Goal: Obtain resource: Obtain resource

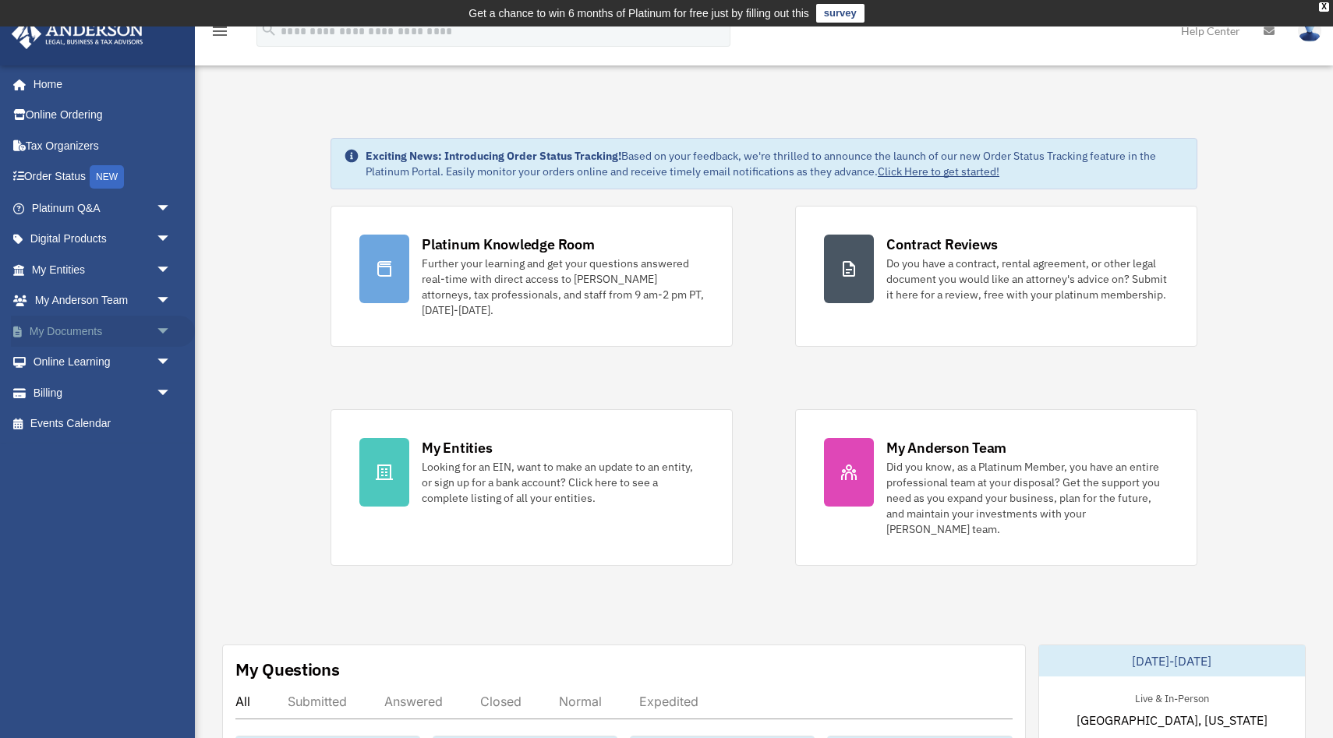
click at [90, 331] on link "My Documents arrow_drop_down" at bounding box center [103, 331] width 184 height 31
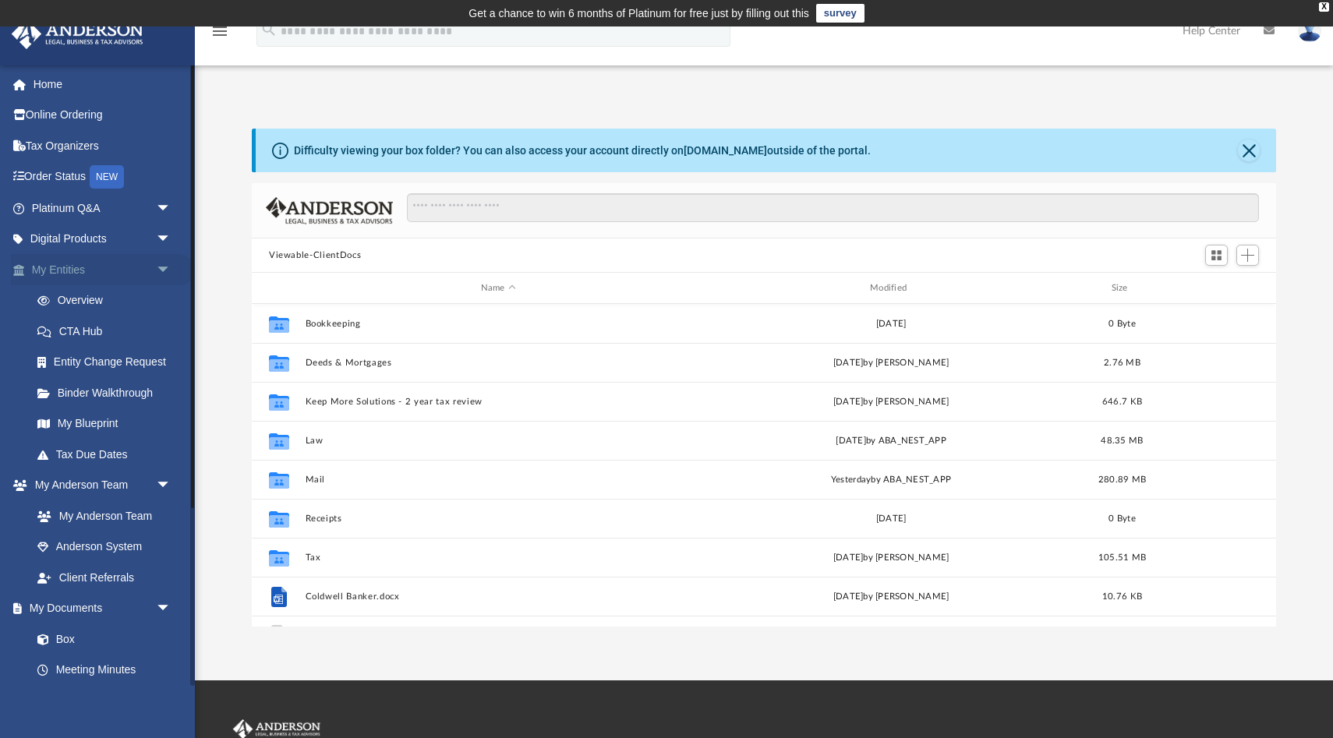
scroll to position [354, 1024]
click at [70, 271] on link "My Entities arrow_drop_down" at bounding box center [103, 269] width 184 height 31
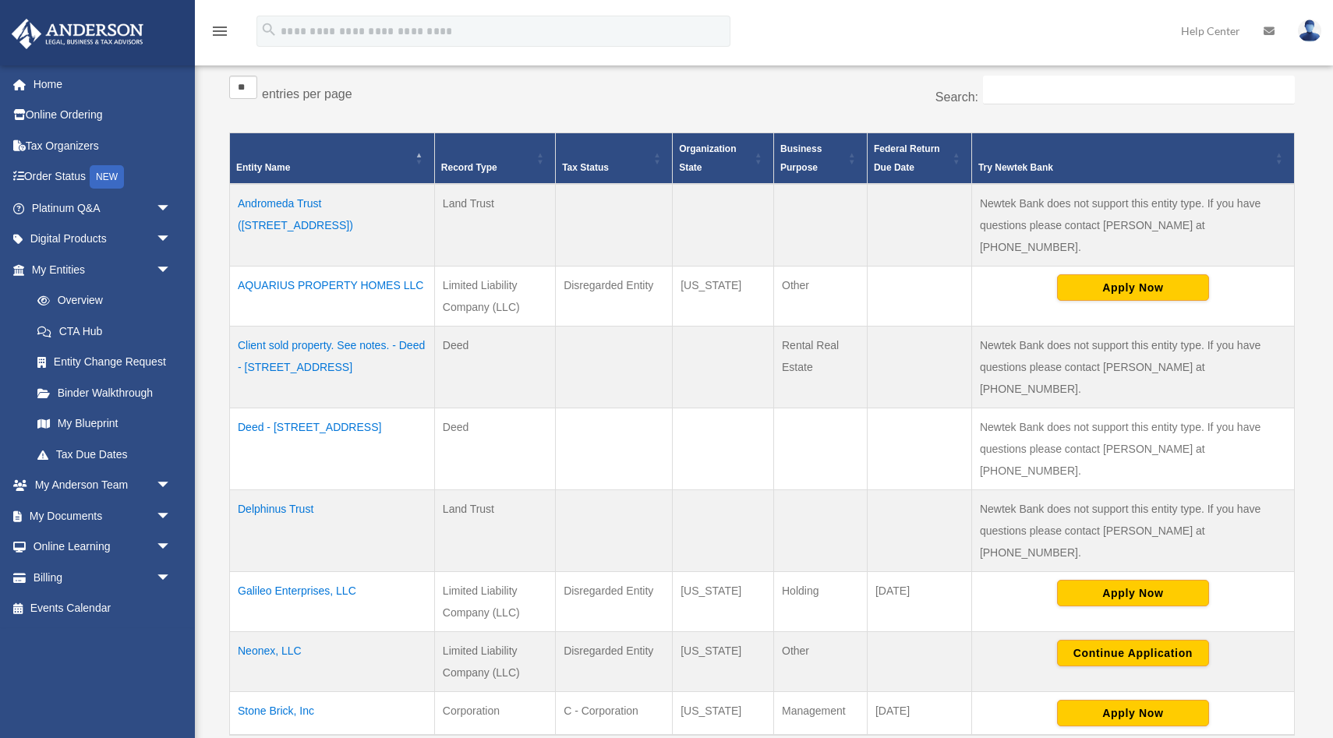
scroll to position [348, 0]
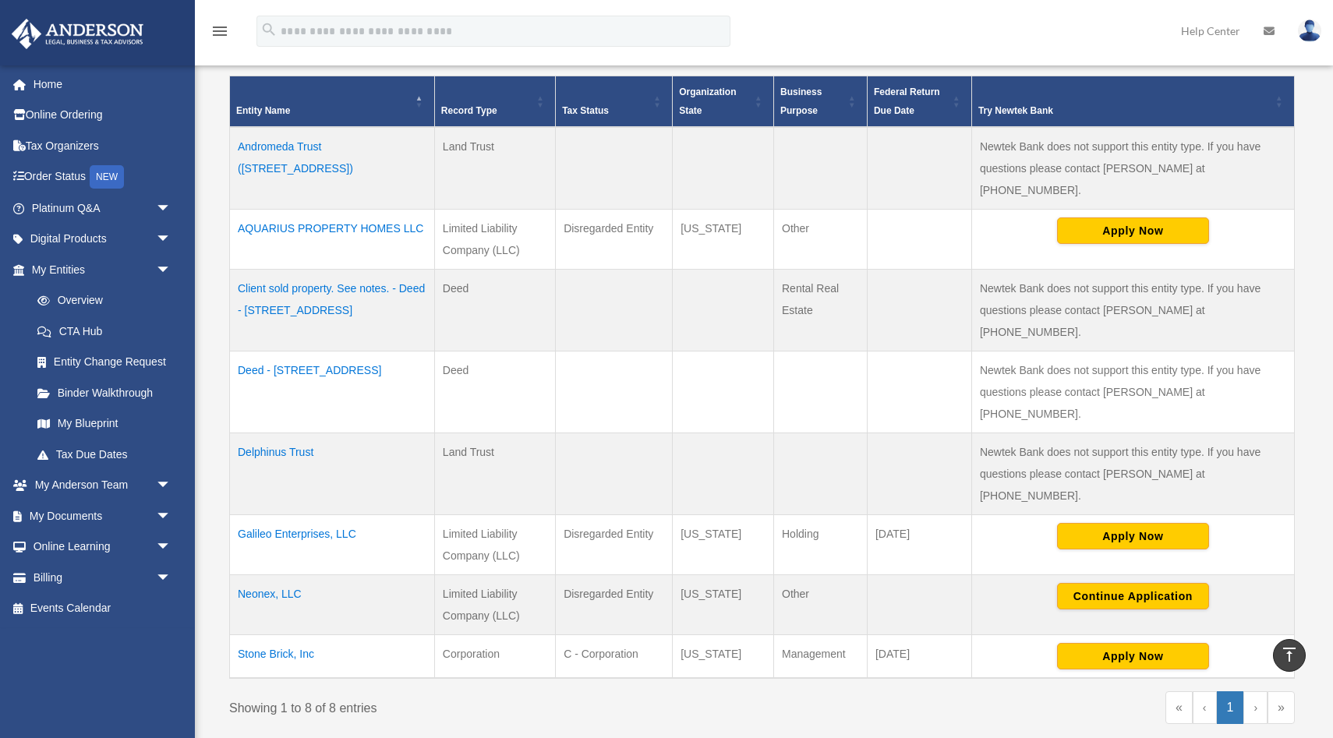
click at [281, 575] on td "Neonex, LLC" at bounding box center [332, 605] width 205 height 60
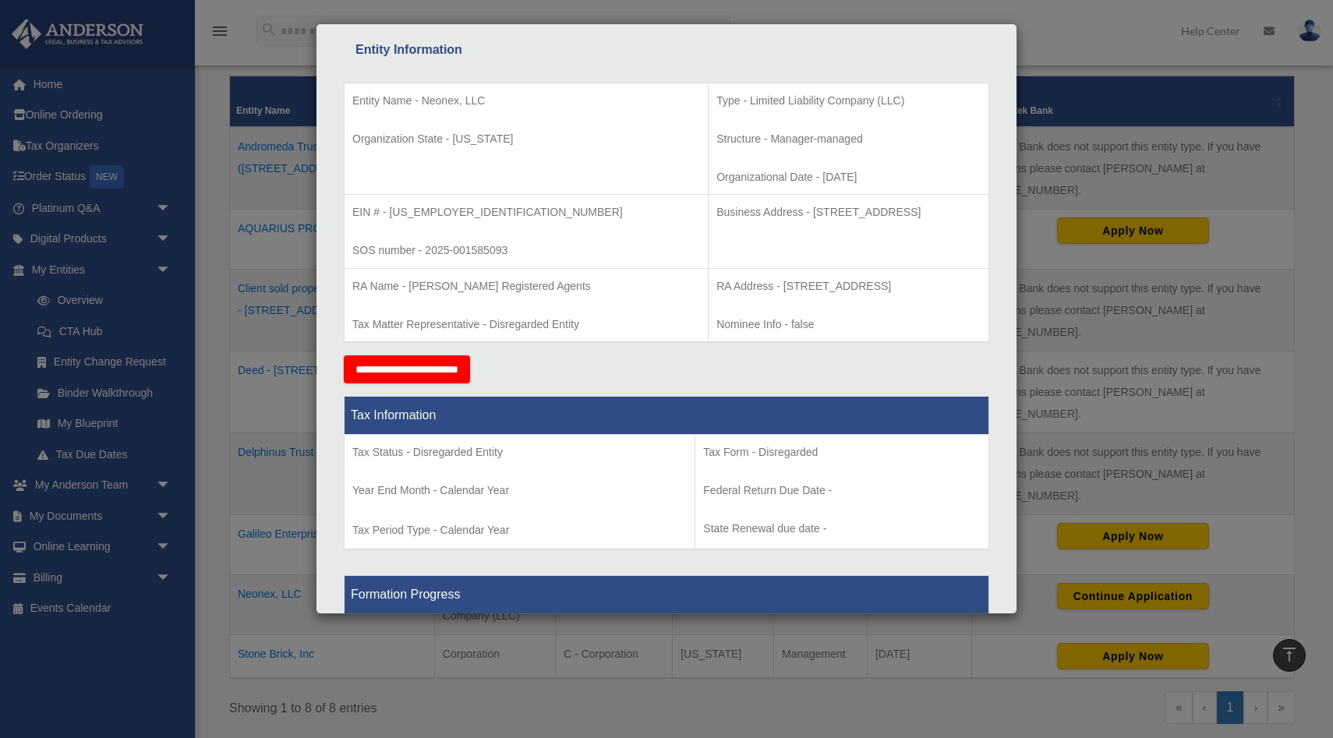
scroll to position [0, 0]
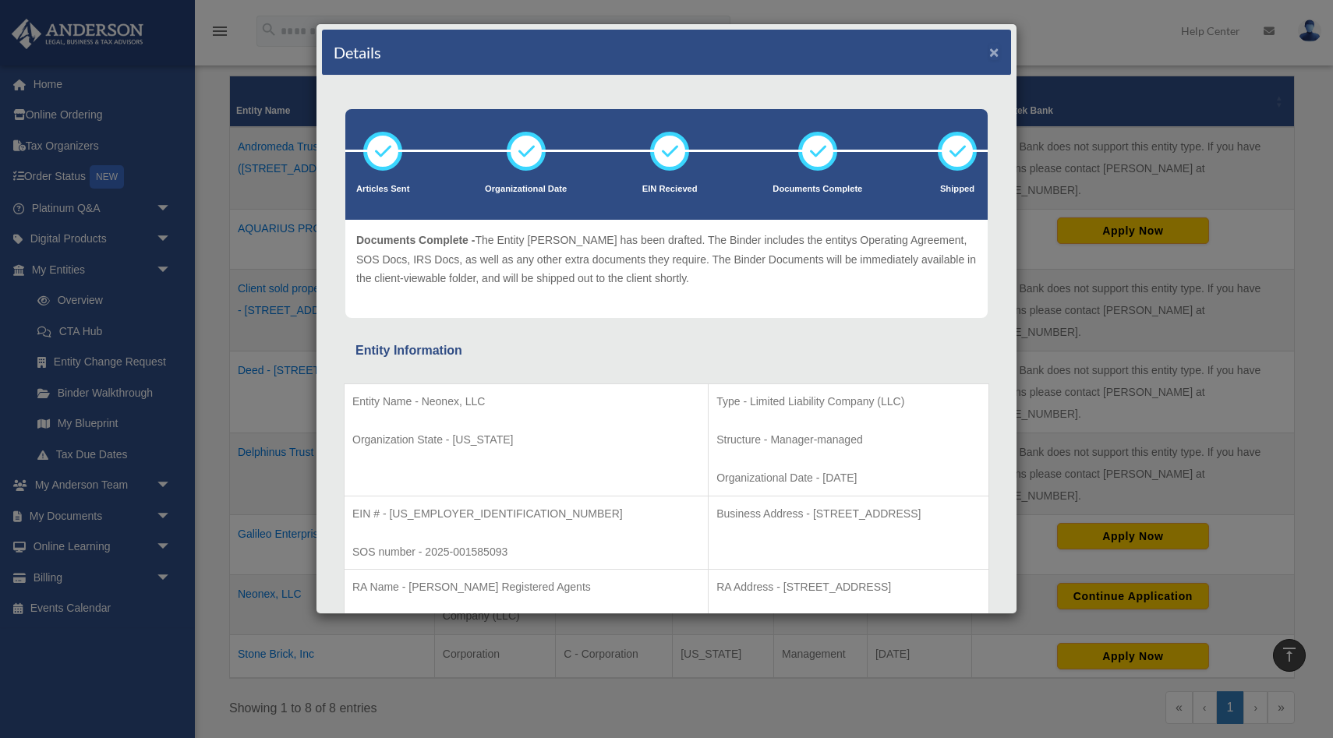
click at [992, 49] on button "×" at bounding box center [994, 52] width 10 height 16
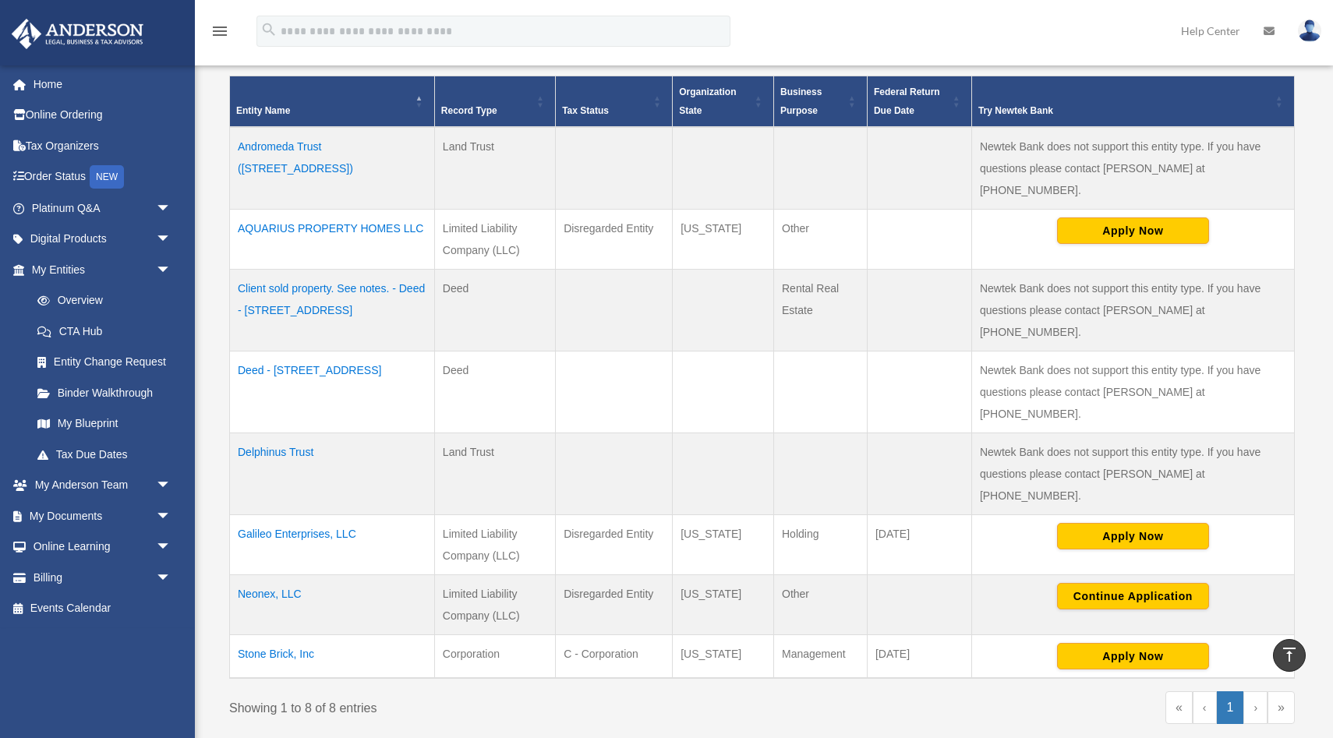
click at [283, 575] on td "Neonex, LLC" at bounding box center [332, 605] width 205 height 60
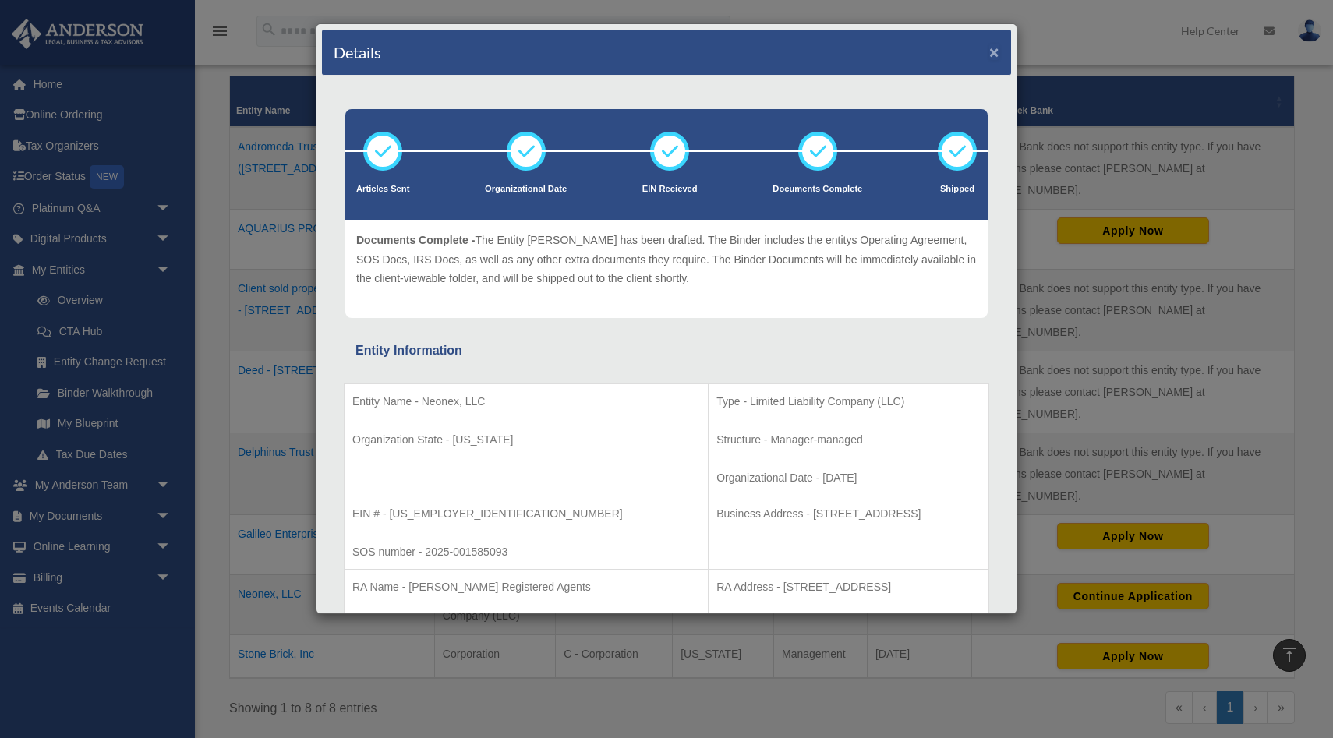
click at [997, 48] on button "×" at bounding box center [994, 52] width 10 height 16
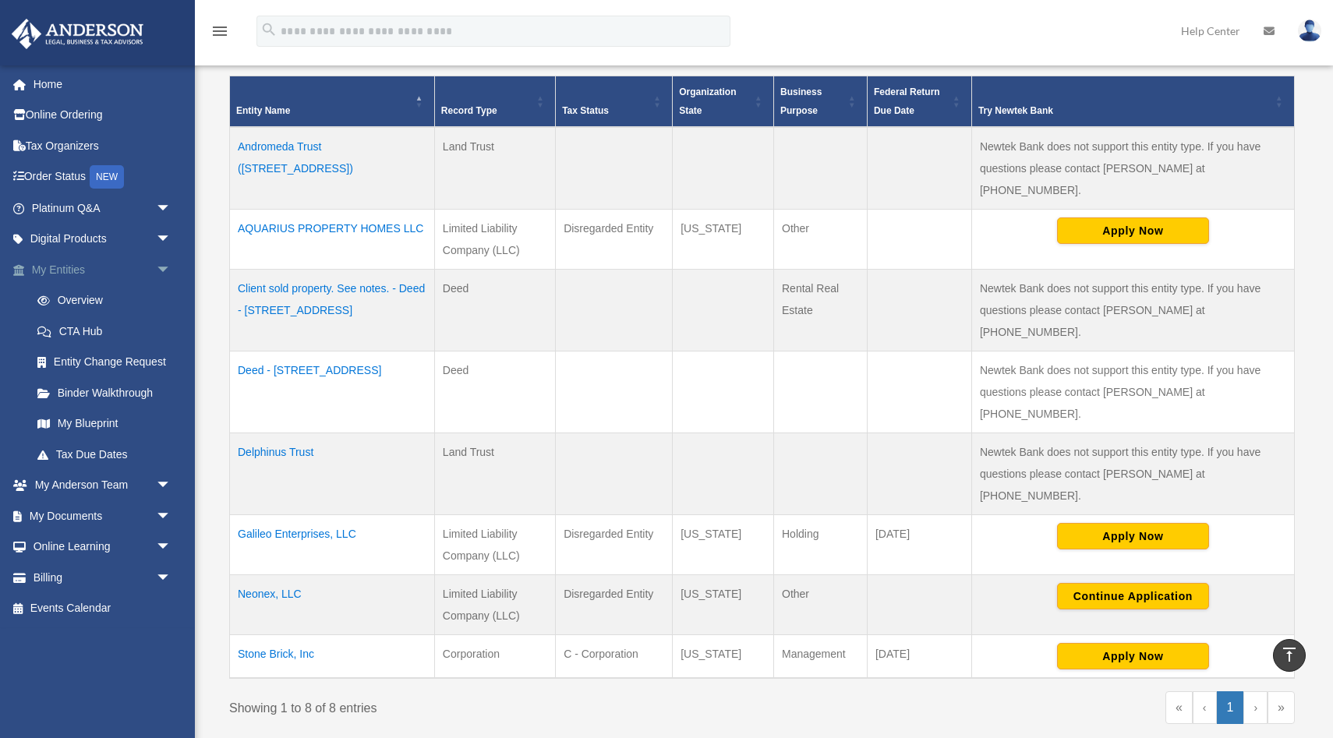
click at [69, 259] on link "My Entities arrow_drop_down" at bounding box center [103, 269] width 184 height 31
click at [62, 271] on link "My Entities arrow_drop_down" at bounding box center [103, 269] width 184 height 31
click at [63, 518] on link "My Documents arrow_drop_down" at bounding box center [103, 516] width 184 height 31
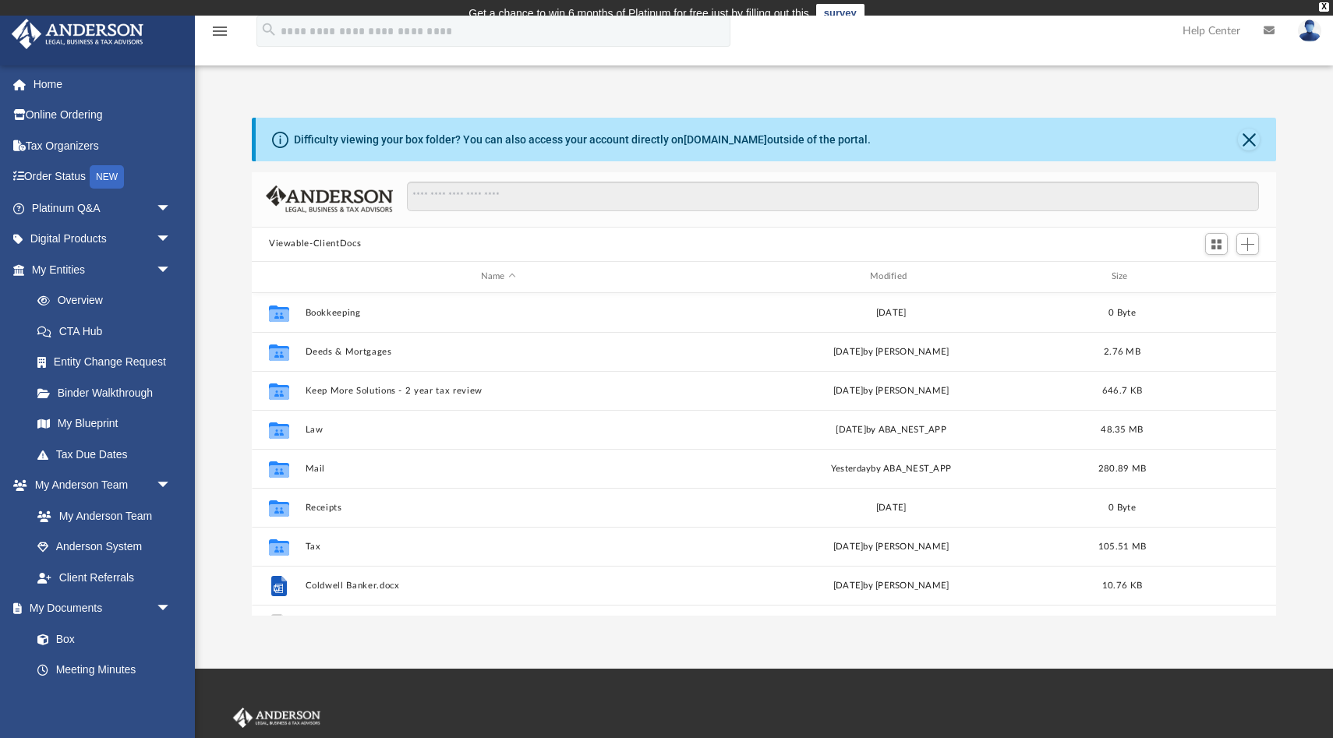
scroll to position [354, 1024]
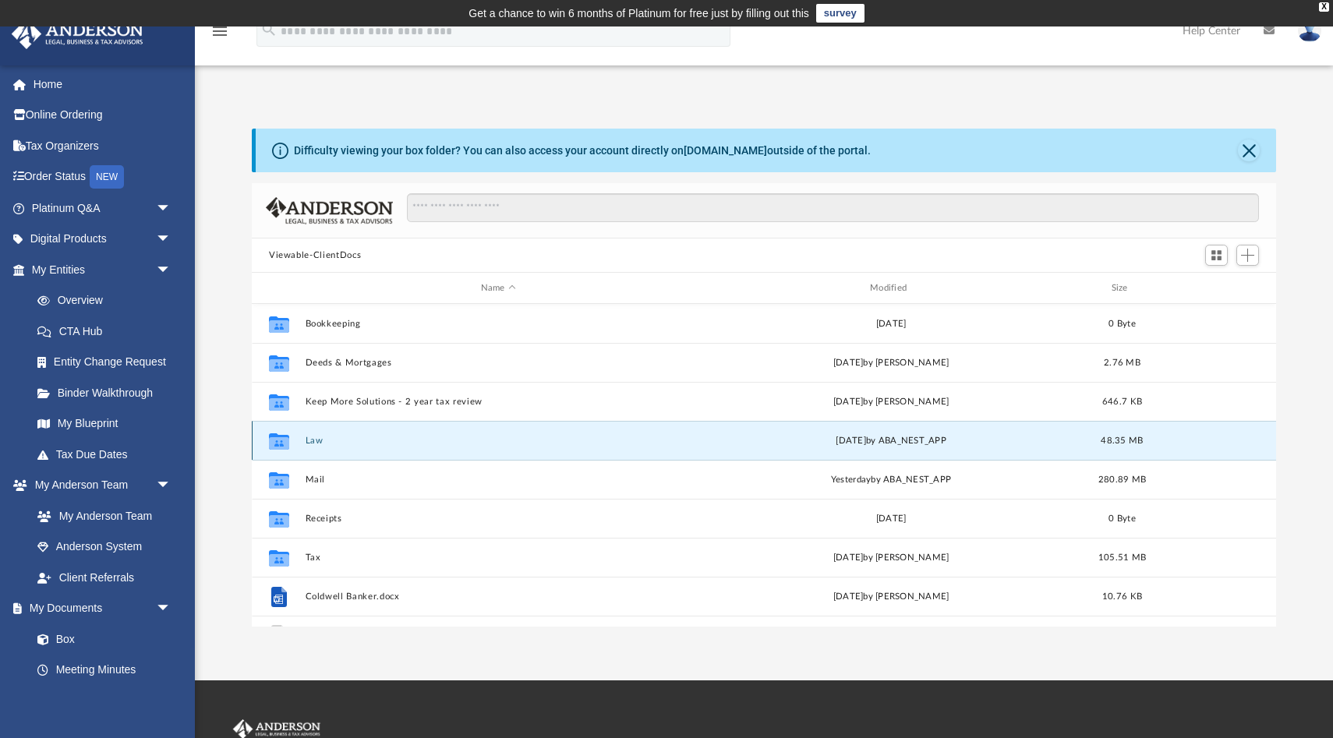
click at [310, 439] on button "Law" at bounding box center [499, 441] width 386 height 10
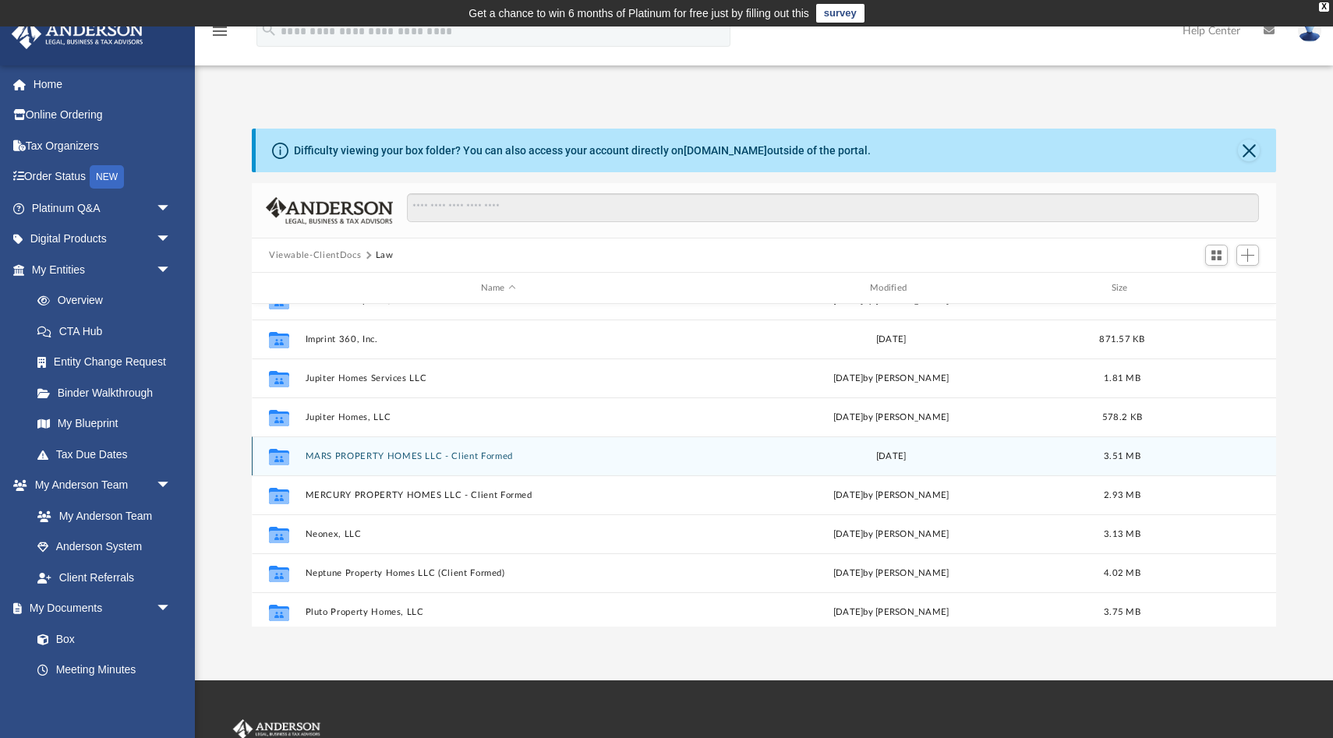
scroll to position [214, 0]
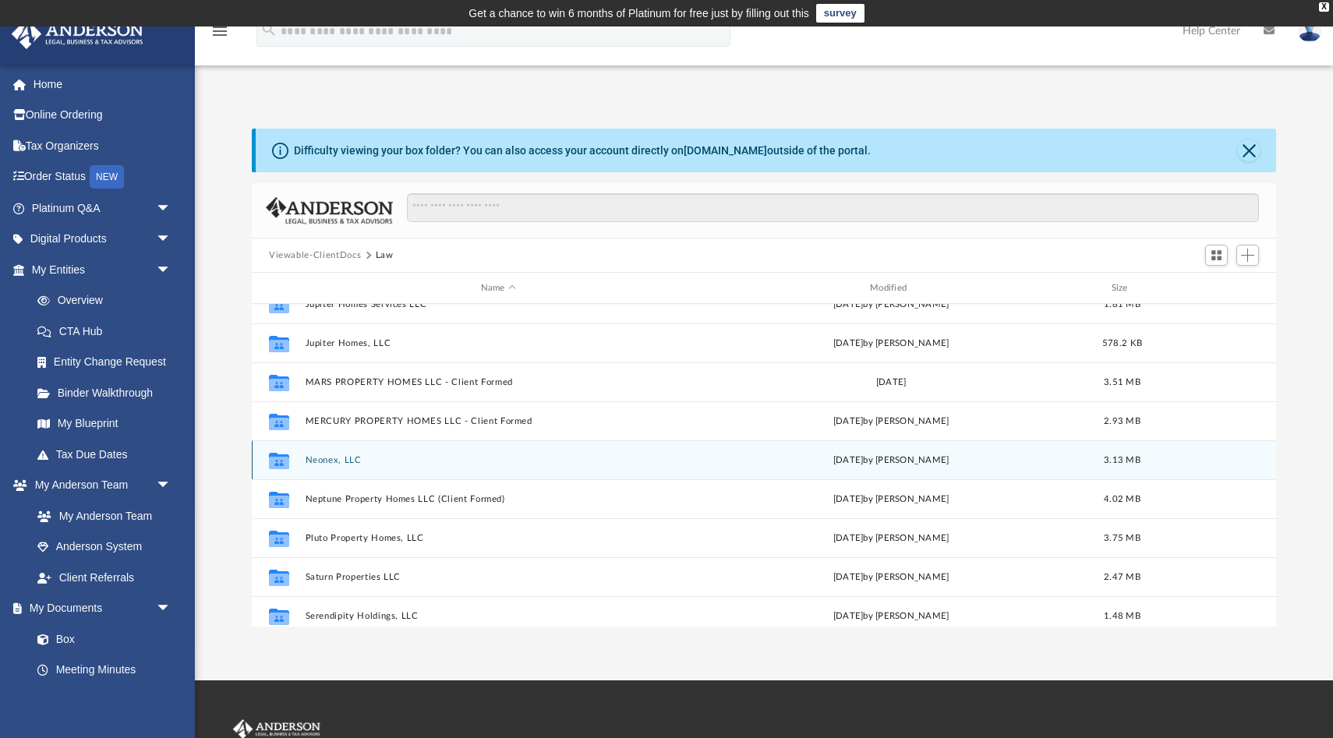
click at [327, 460] on button "Neonex, LLC" at bounding box center [499, 460] width 386 height 10
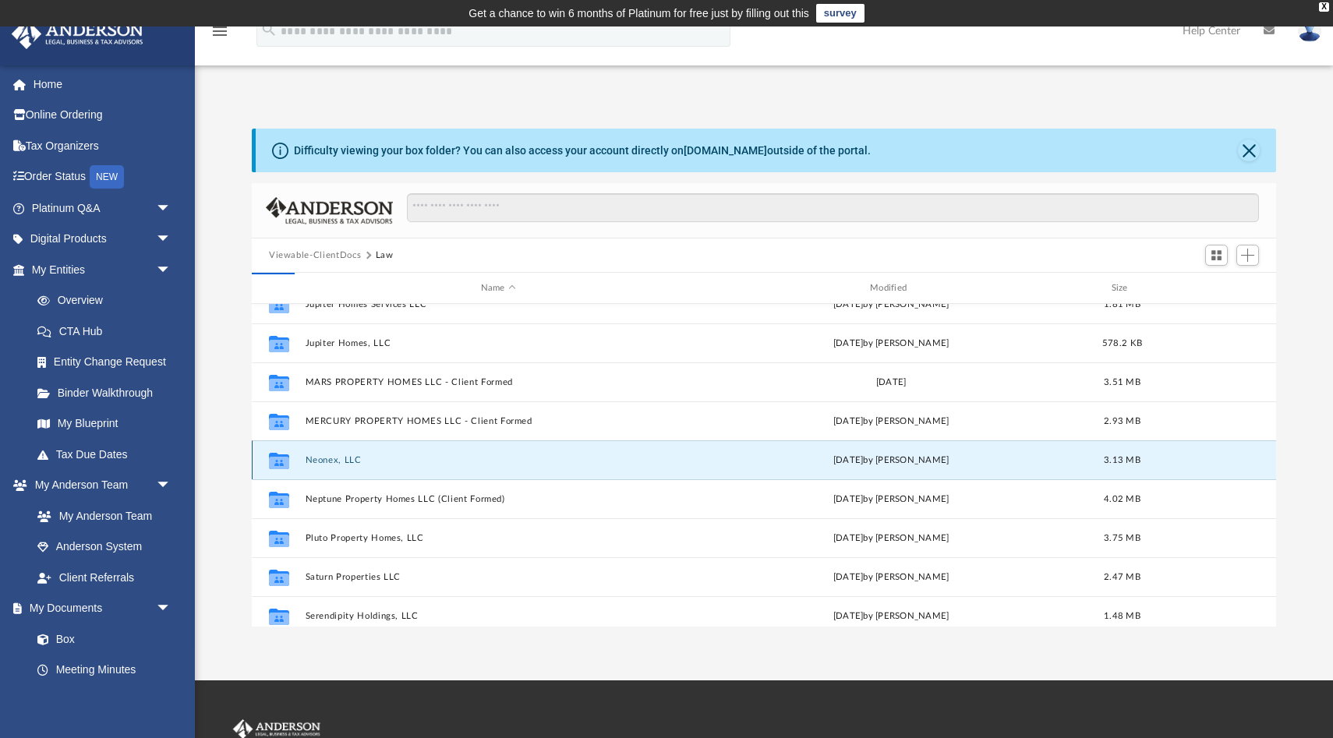
scroll to position [0, 0]
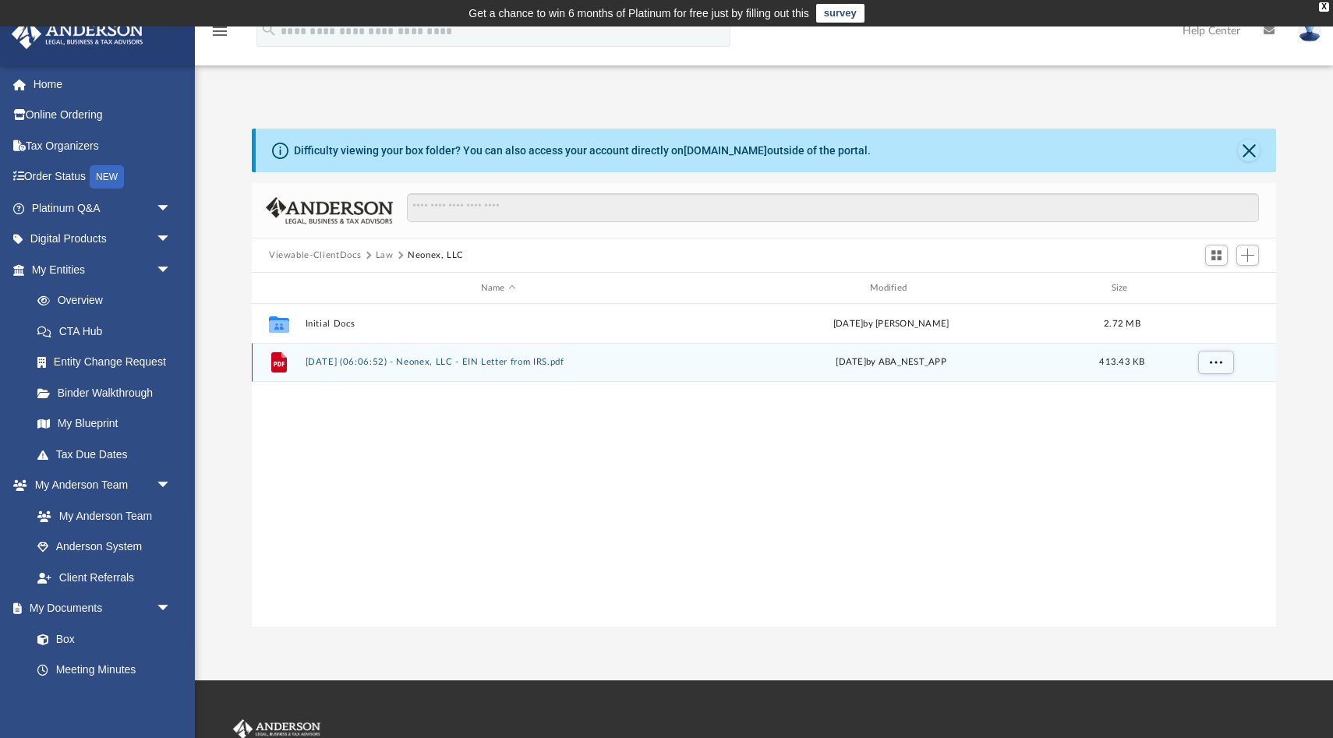
click at [403, 364] on button "2025.01.22 (06:06:52) - Neonex, LLC - EIN Letter from IRS.pdf" at bounding box center [499, 362] width 386 height 10
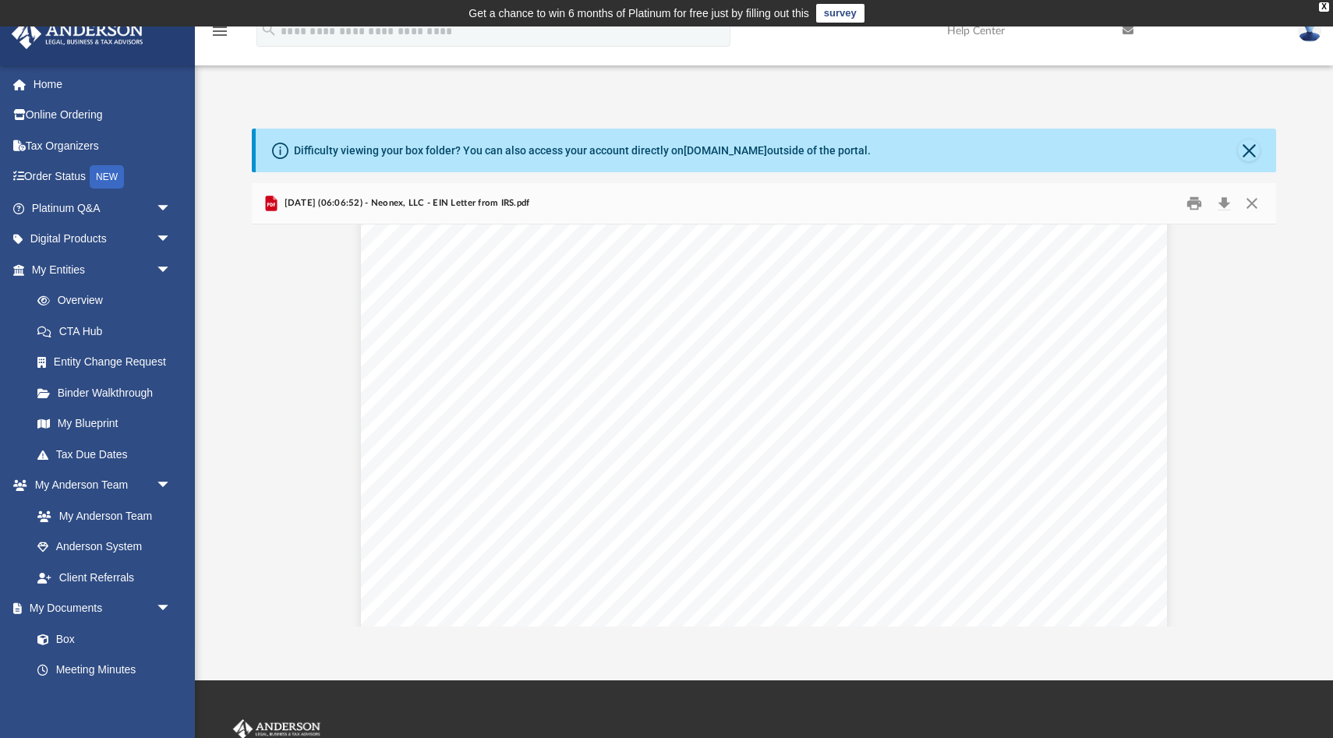
scroll to position [102, 0]
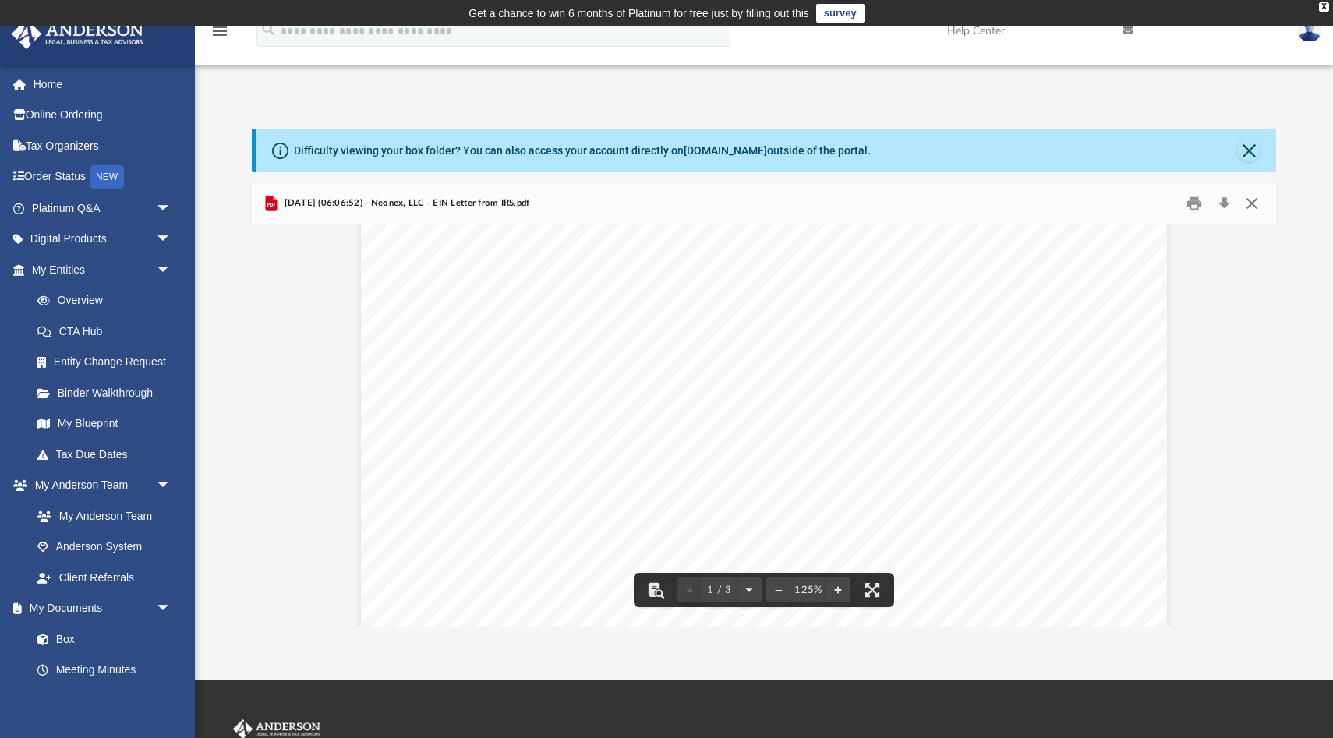
click at [1252, 210] on button "Close" at bounding box center [1252, 204] width 28 height 24
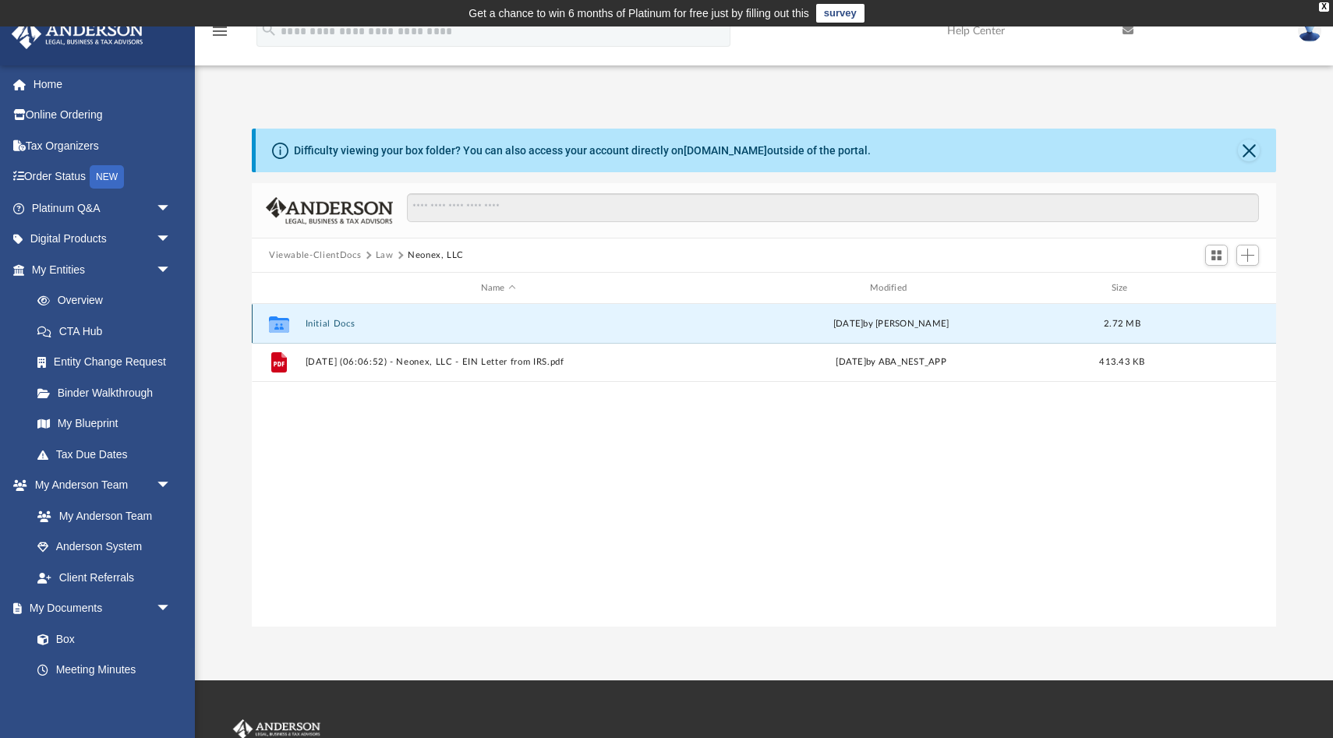
click at [330, 324] on button "Initial Docs" at bounding box center [499, 324] width 386 height 10
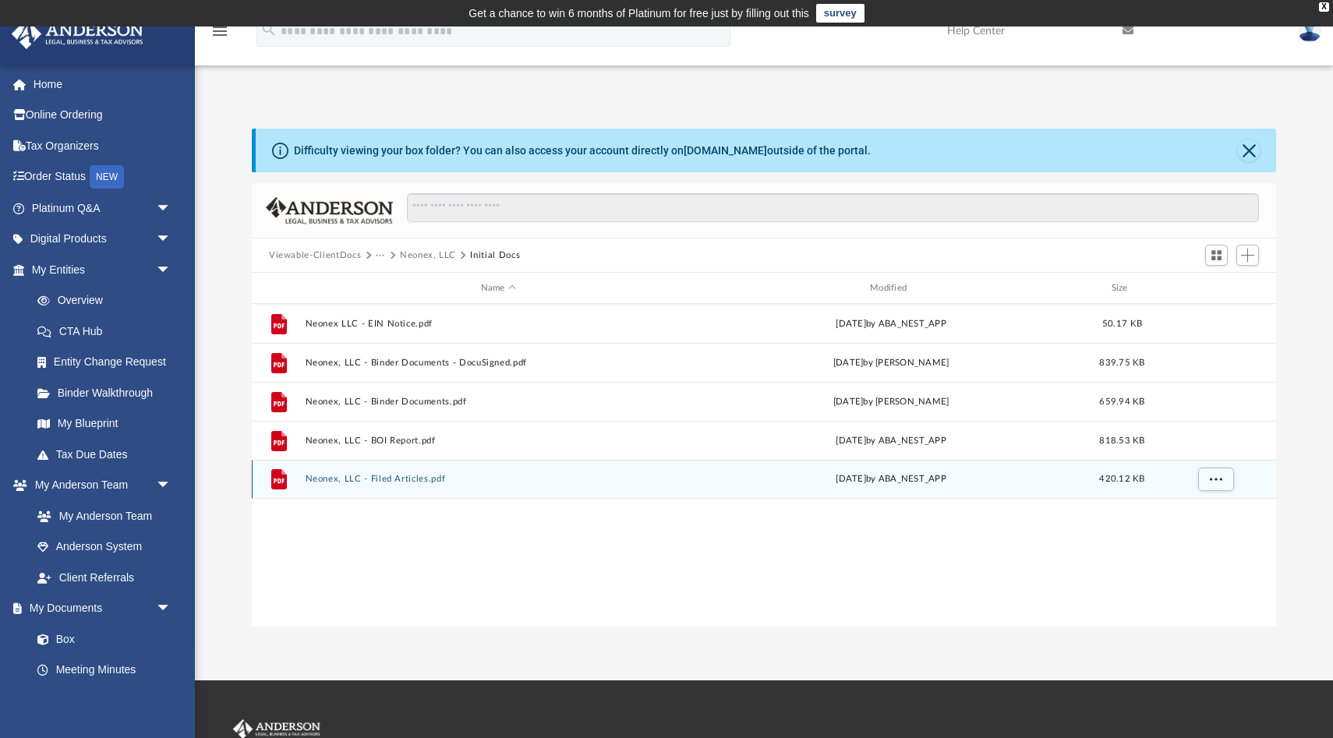
click at [398, 478] on button "Neonex, LLC - Filed Articles.pdf" at bounding box center [499, 479] width 386 height 10
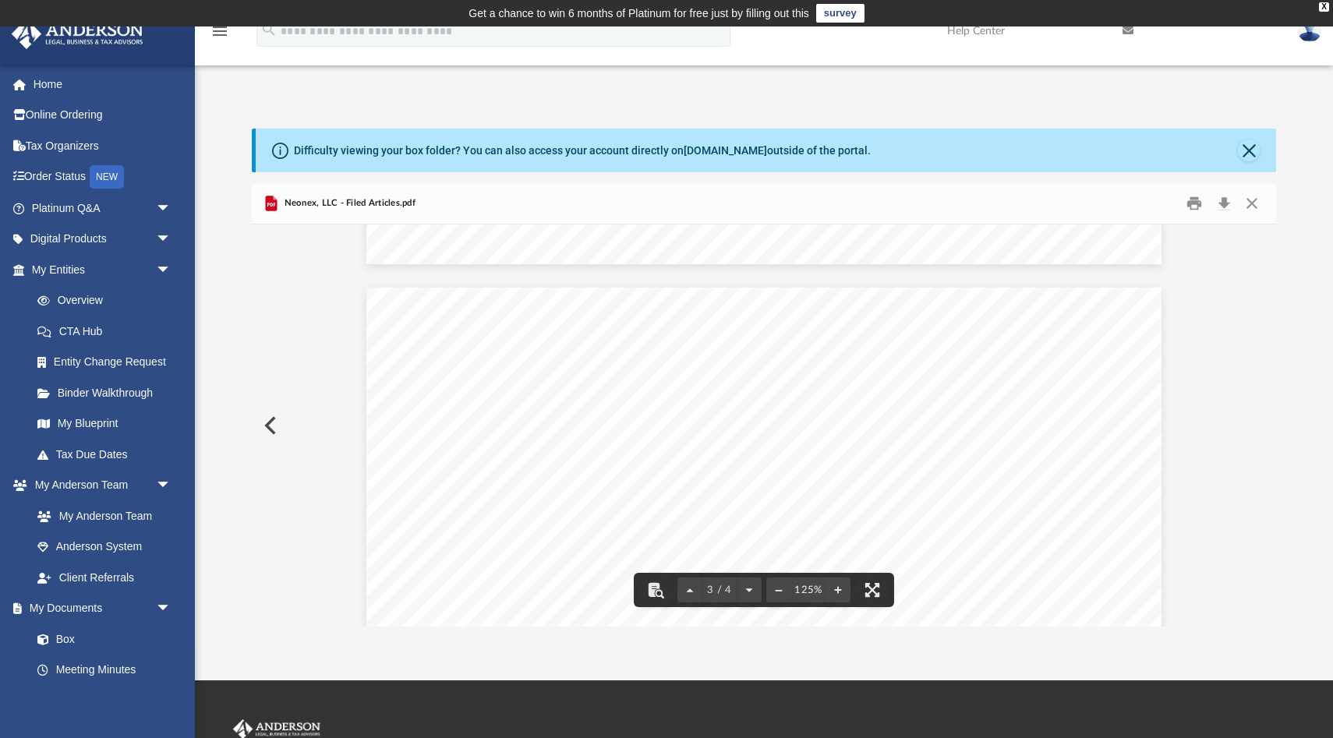
scroll to position [2166, 0]
click at [1252, 207] on button "Close" at bounding box center [1252, 204] width 28 height 24
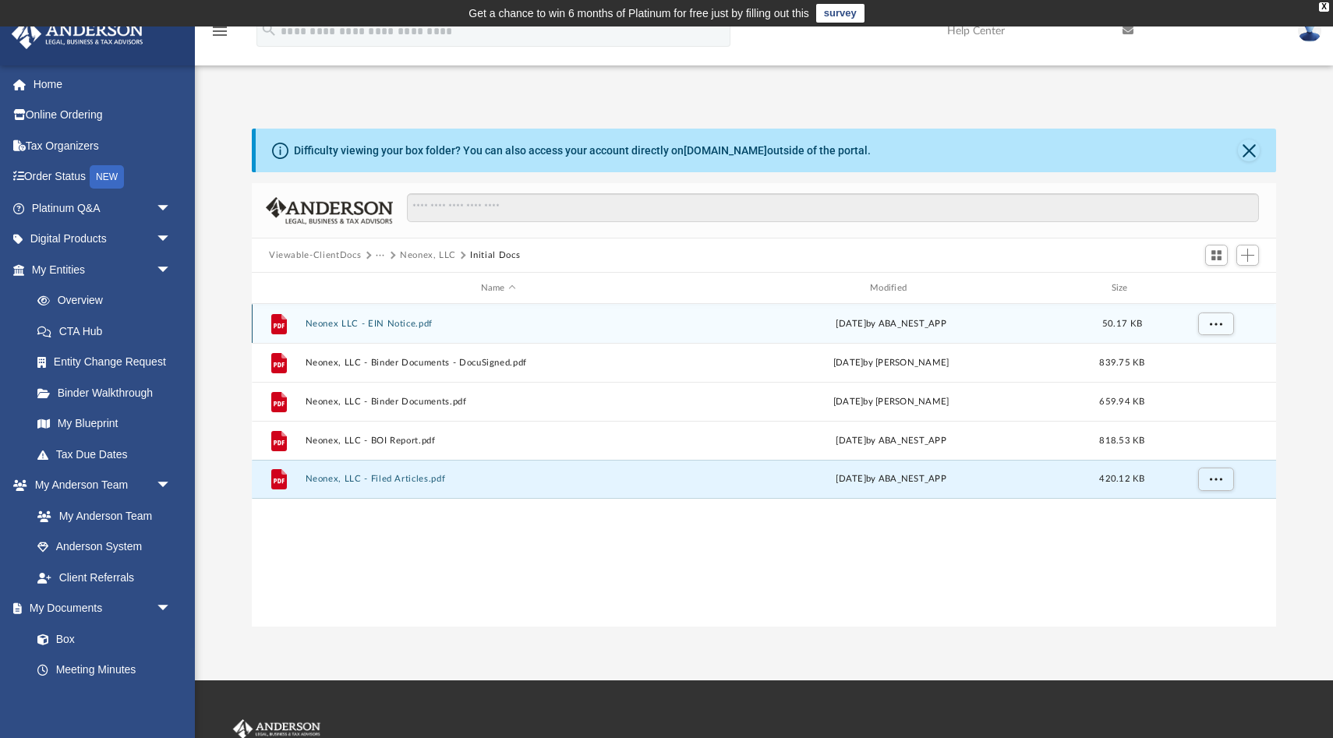
click at [379, 326] on button "Neonex LLC - EIN Notice.pdf" at bounding box center [499, 324] width 386 height 10
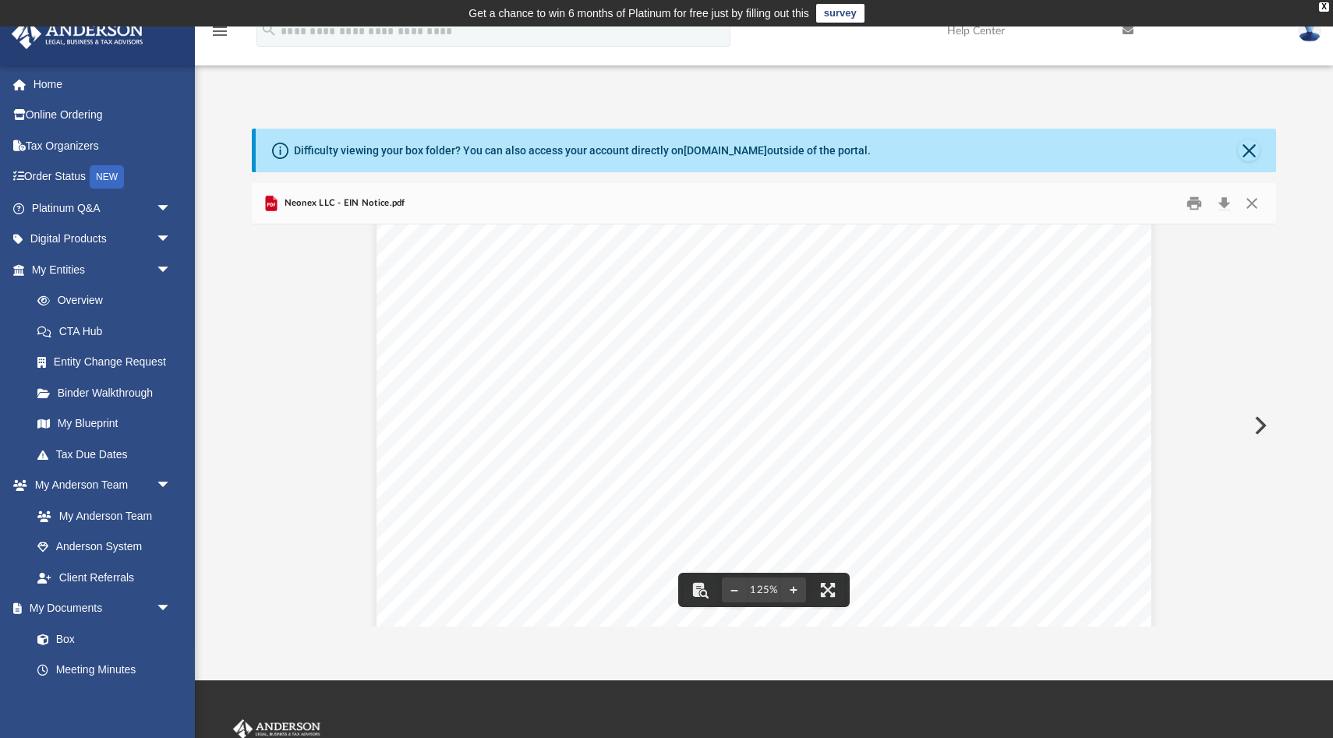
scroll to position [0, 0]
click at [1258, 209] on button "Close" at bounding box center [1252, 204] width 28 height 24
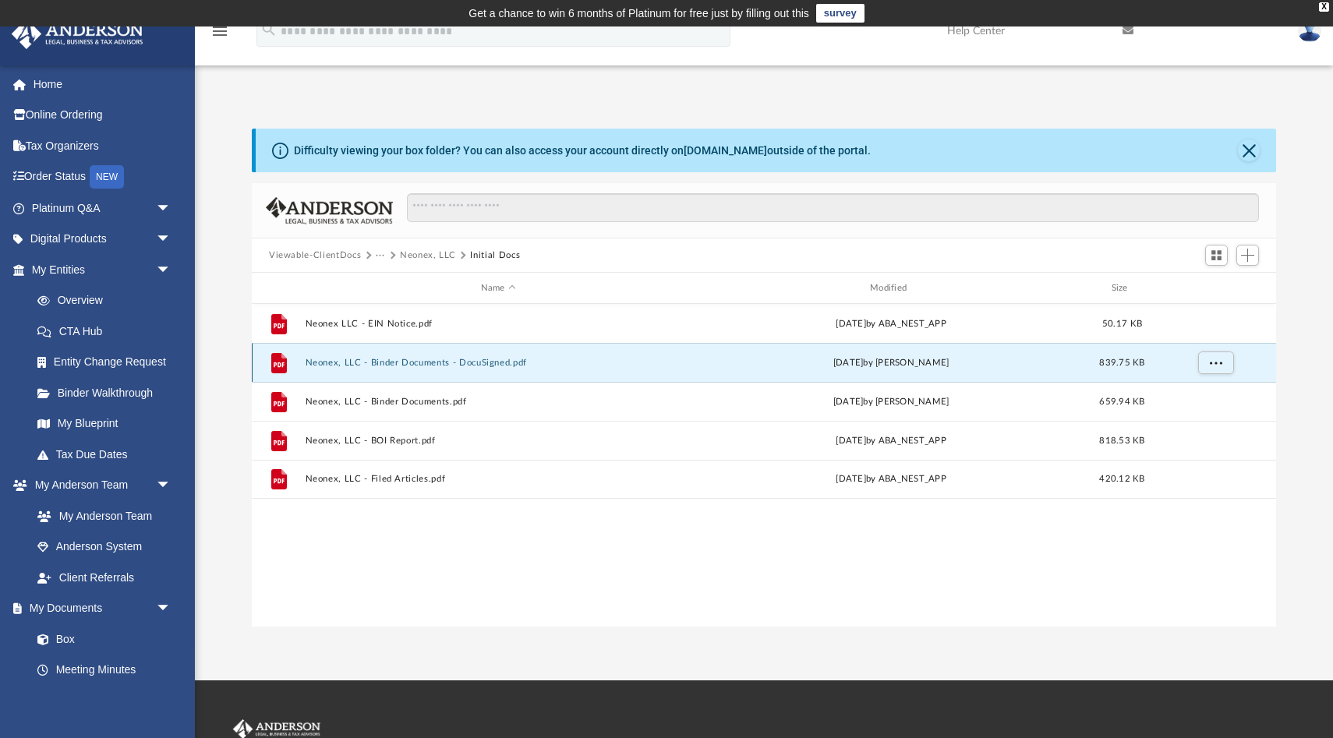
click at [428, 360] on button "Neonex, LLC - Binder Documents - DocuSigned.pdf" at bounding box center [499, 363] width 386 height 10
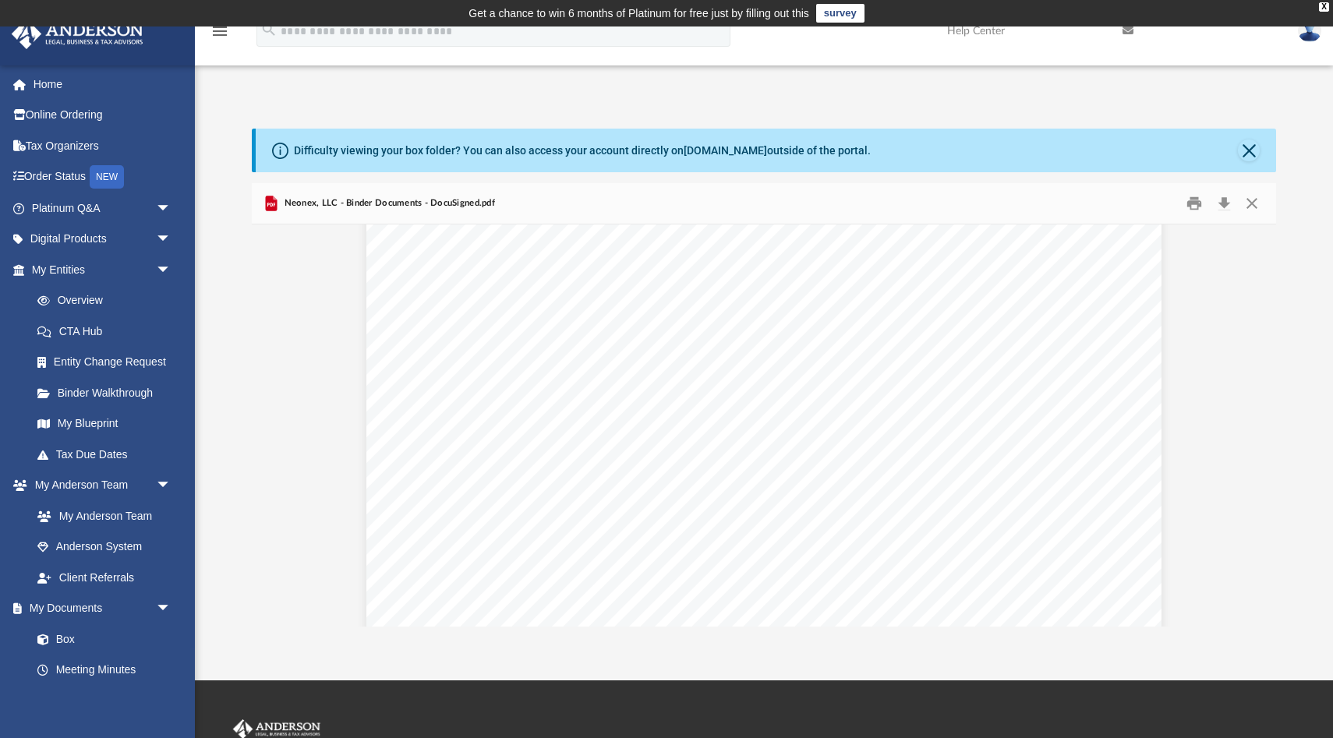
scroll to position [376, 0]
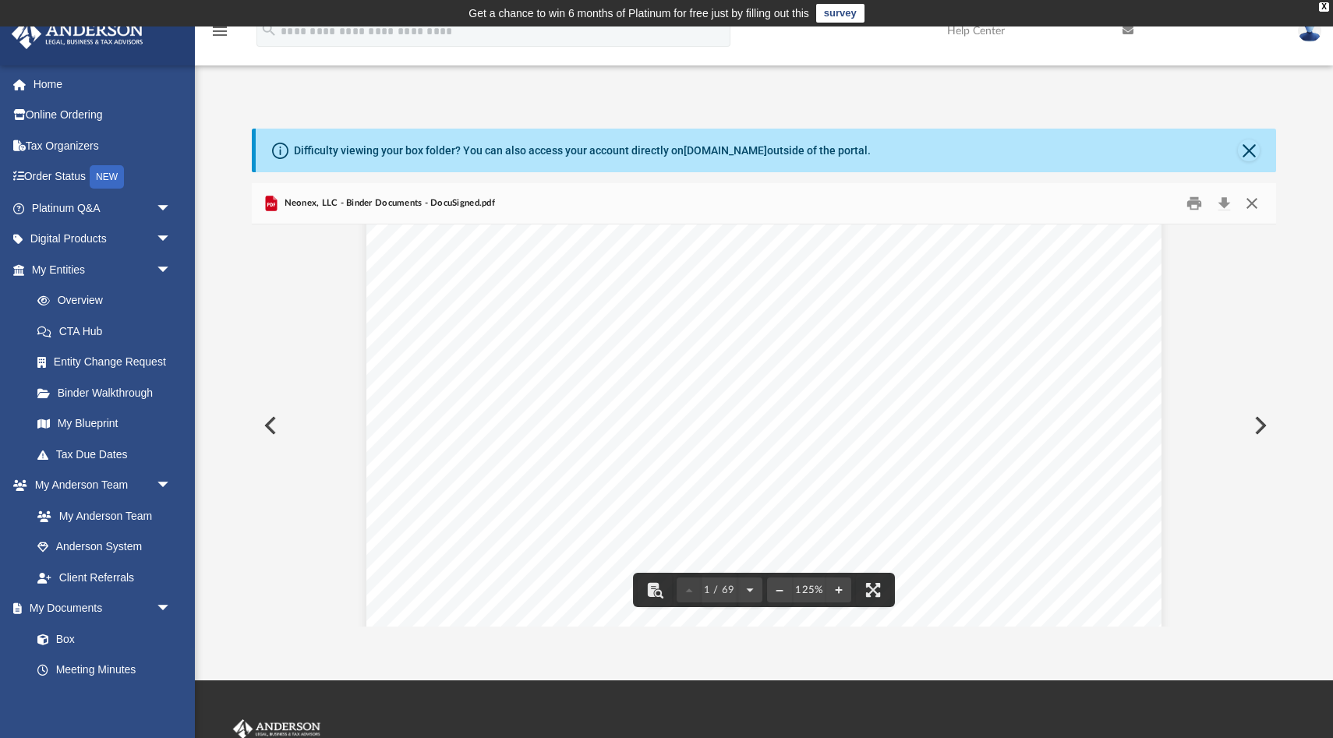
click at [1251, 203] on button "Close" at bounding box center [1252, 204] width 28 height 24
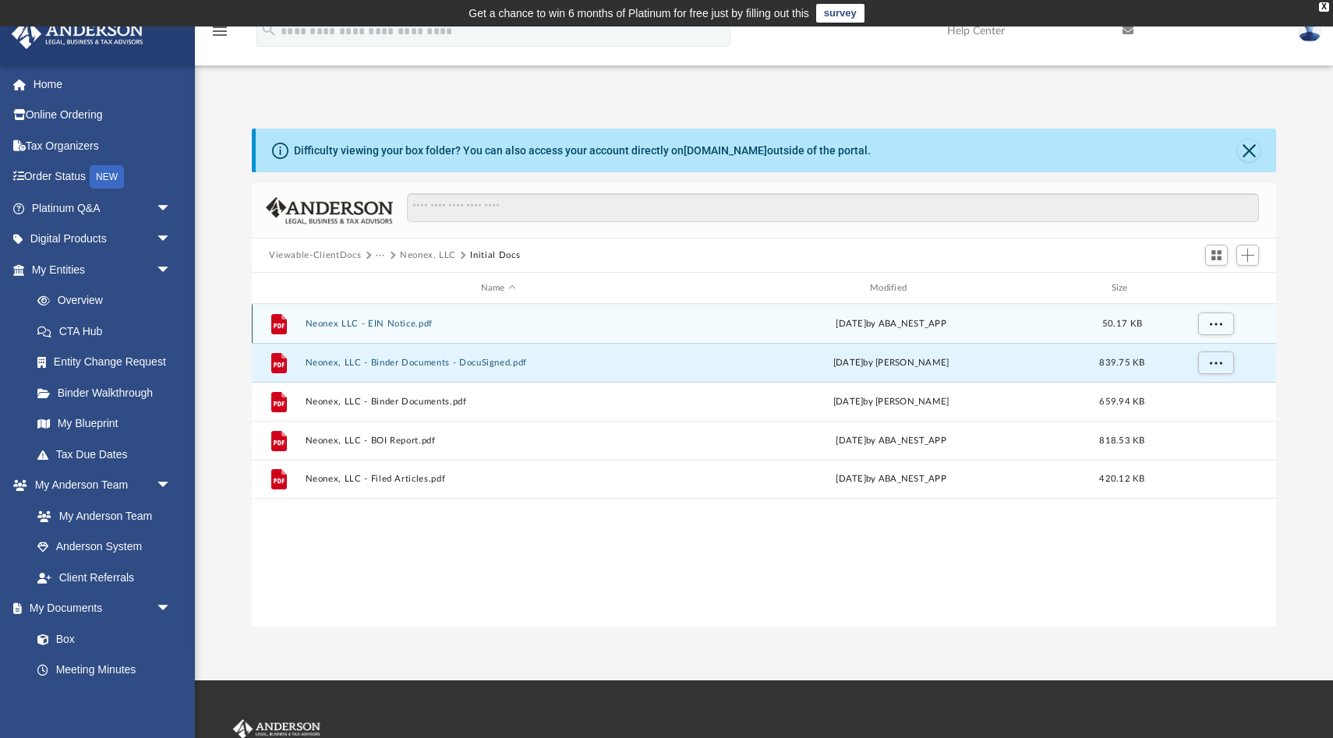
click at [368, 316] on div "File Neonex LLC - EIN Notice.pdf Tue Jan 7 2025 by ABA_NEST_APP 50.17 KB" at bounding box center [764, 323] width 1024 height 39
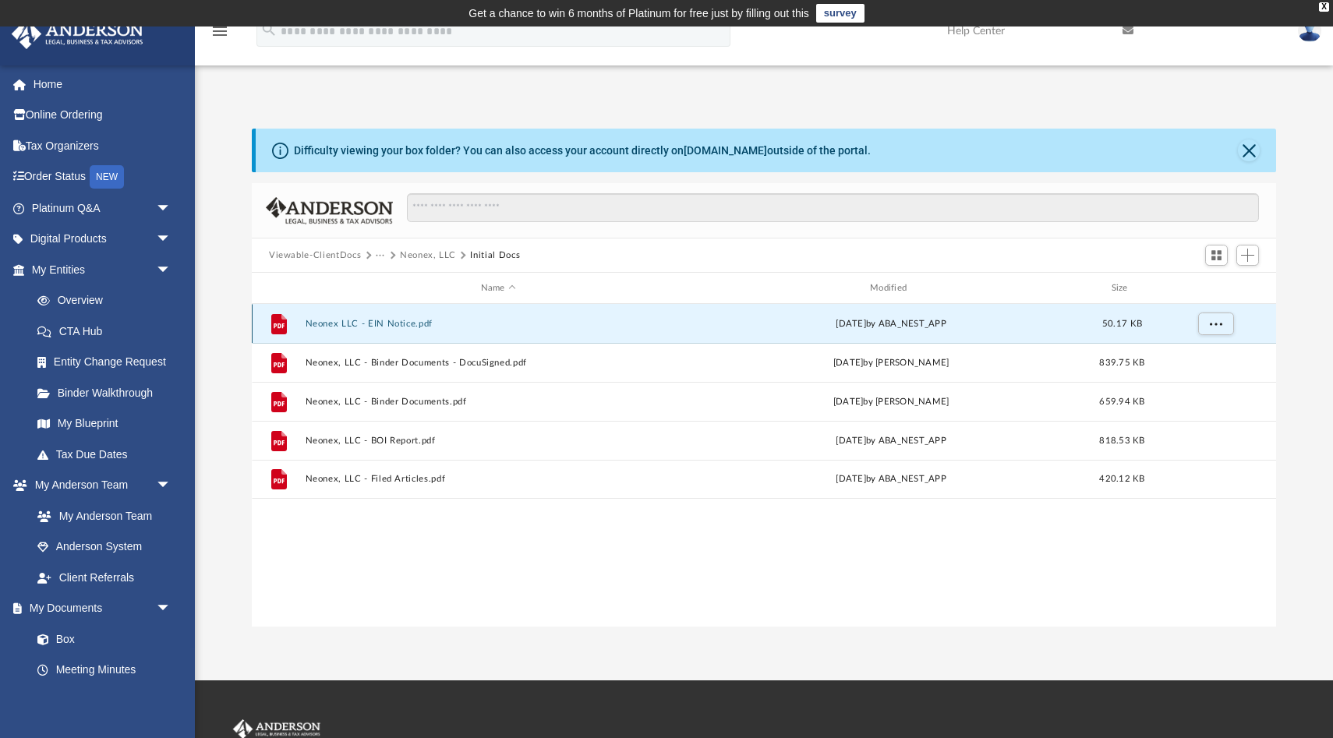
click at [373, 325] on button "Neonex LLC - EIN Notice.pdf" at bounding box center [499, 324] width 386 height 10
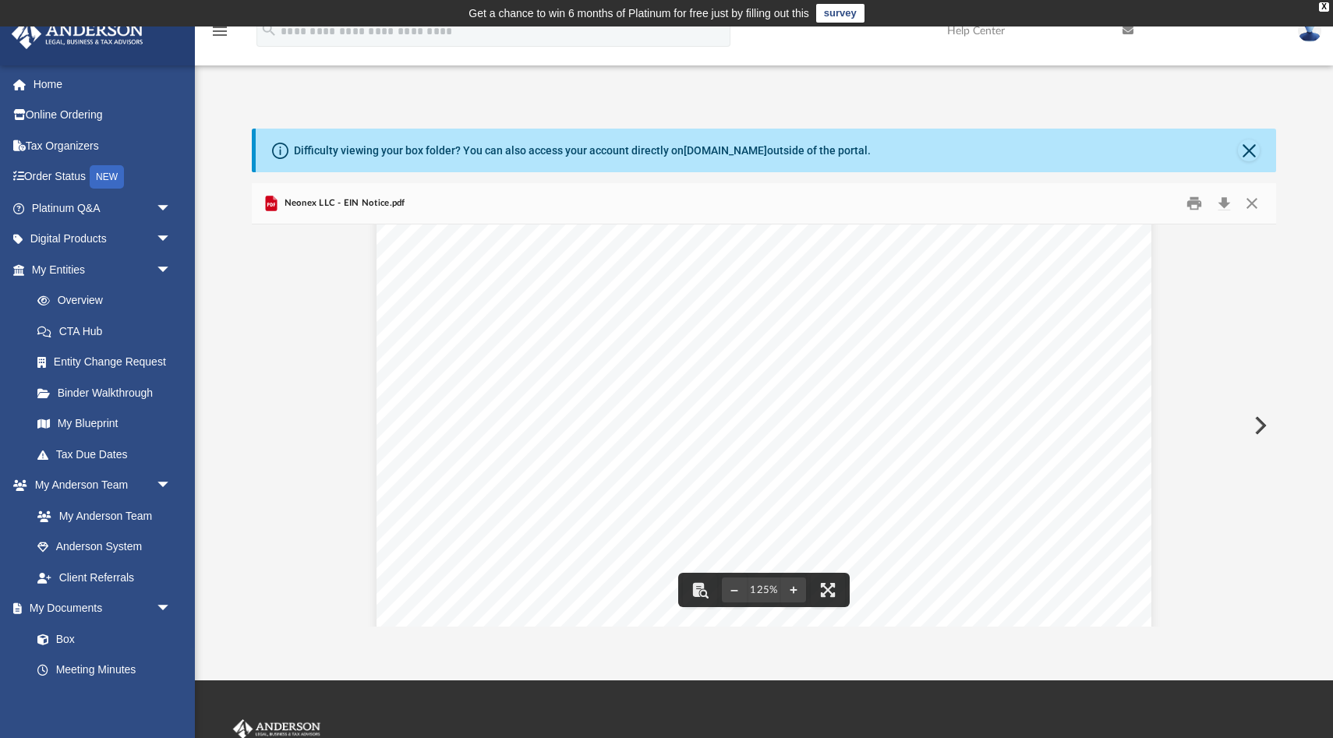
scroll to position [716, 0]
click at [1252, 206] on button "Close" at bounding box center [1252, 204] width 28 height 24
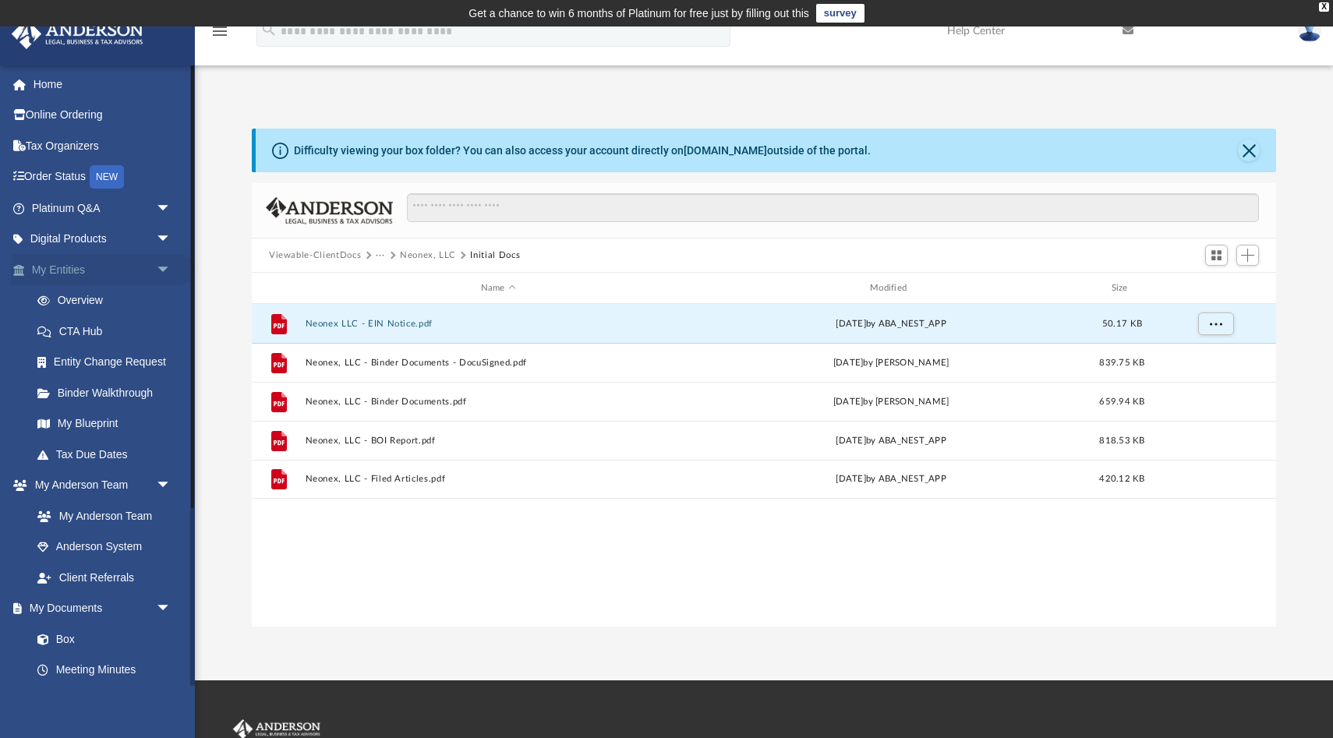
click at [62, 271] on link "My Entities arrow_drop_down" at bounding box center [103, 269] width 184 height 31
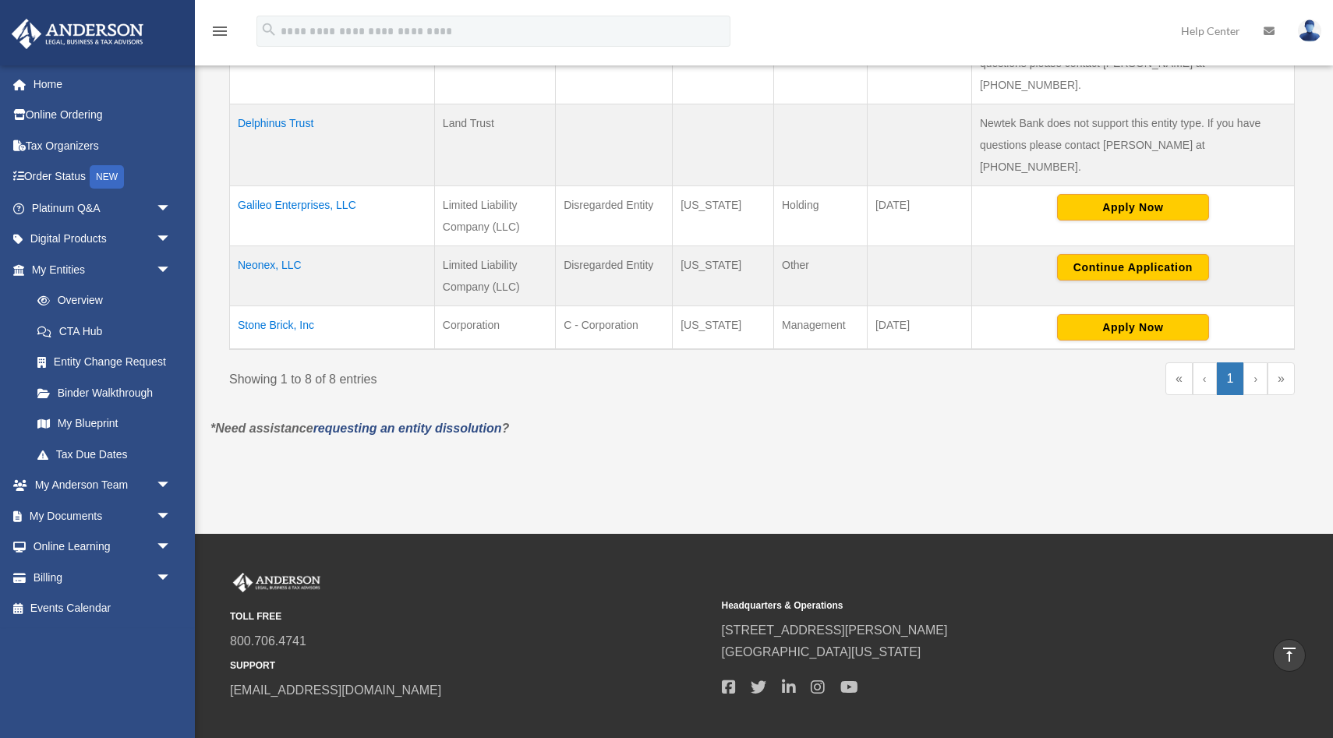
scroll to position [674, 0]
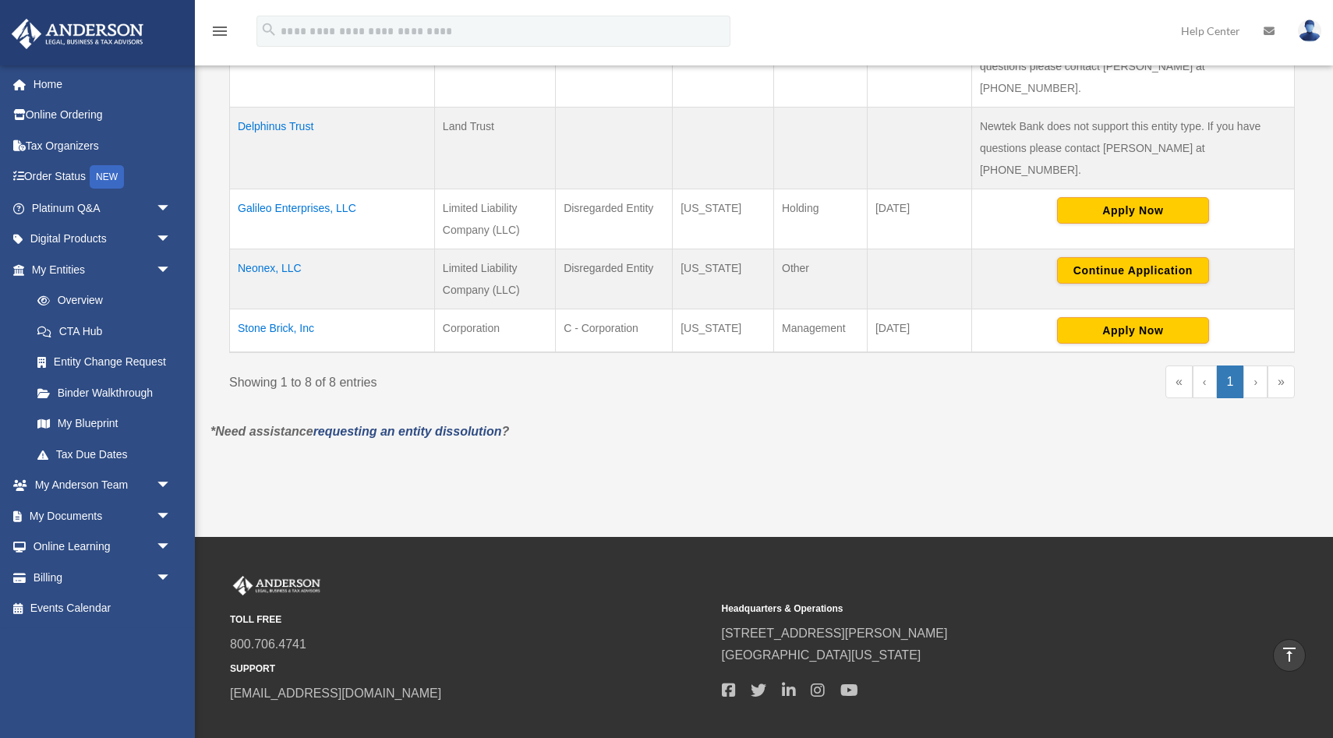
click at [285, 249] on td "Neonex, LLC" at bounding box center [332, 279] width 205 height 60
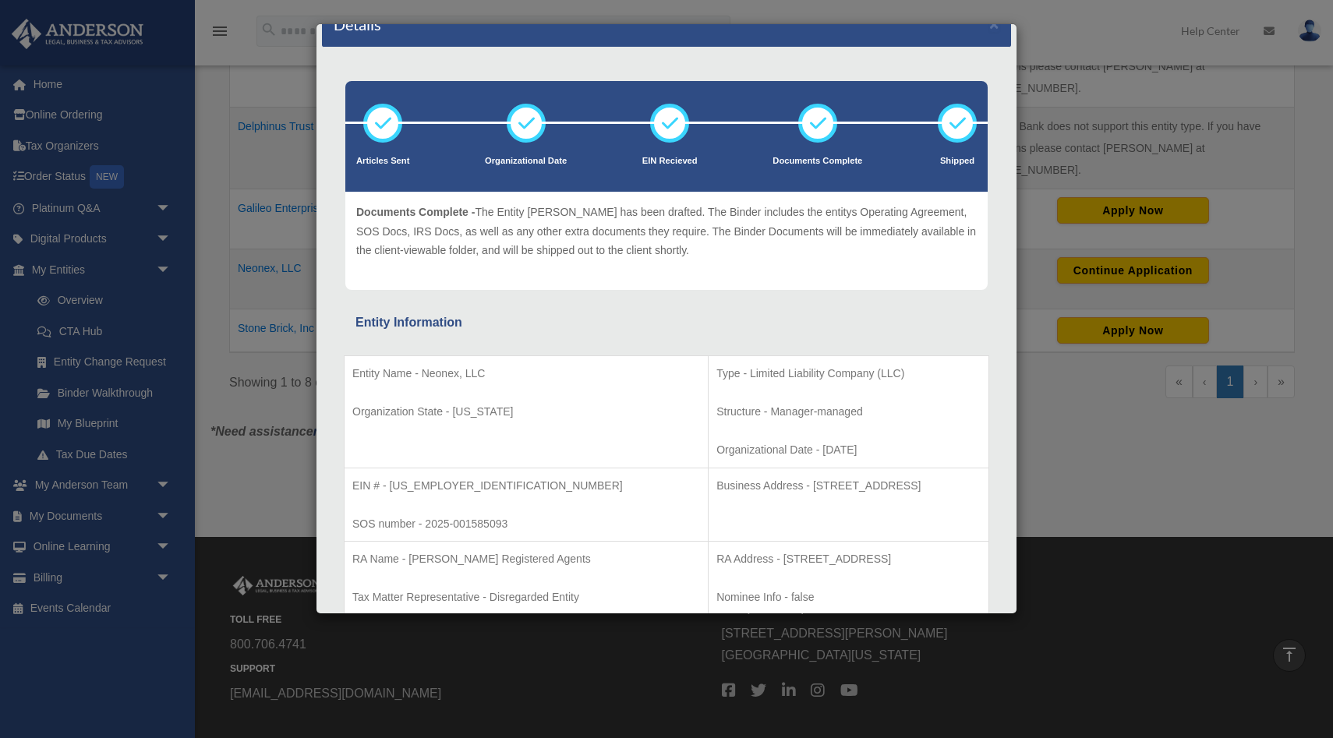
scroll to position [18, 0]
